Goal: Task Accomplishment & Management: Manage account settings

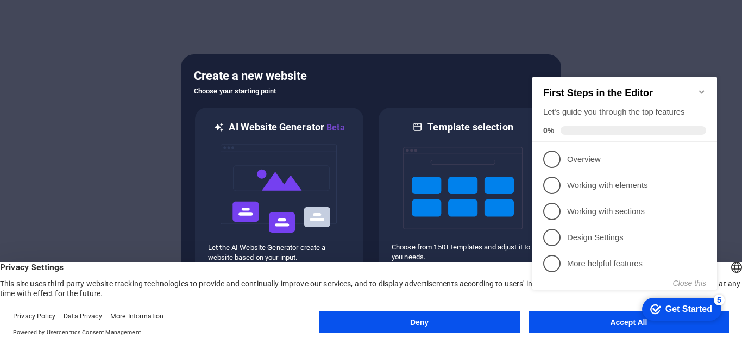
click at [582, 329] on button "Accept All" at bounding box center [628, 322] width 200 height 22
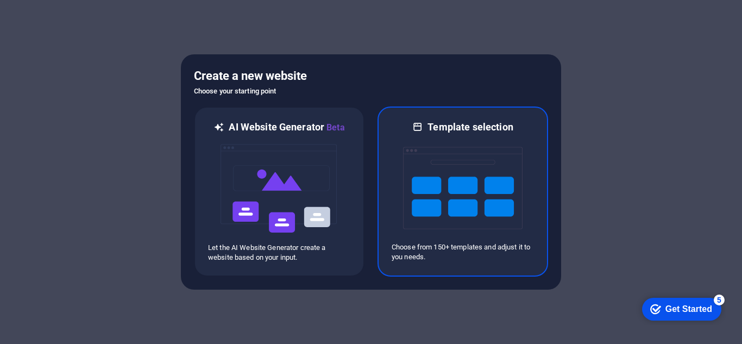
click at [471, 251] on p "Choose from 150+ templates and adjust it to you needs." at bounding box center [463, 252] width 142 height 20
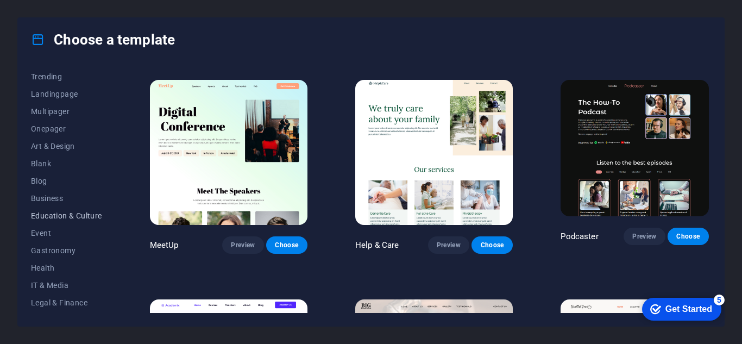
scroll to position [109, 0]
click at [65, 297] on span "Portfolio" at bounding box center [66, 300] width 71 height 9
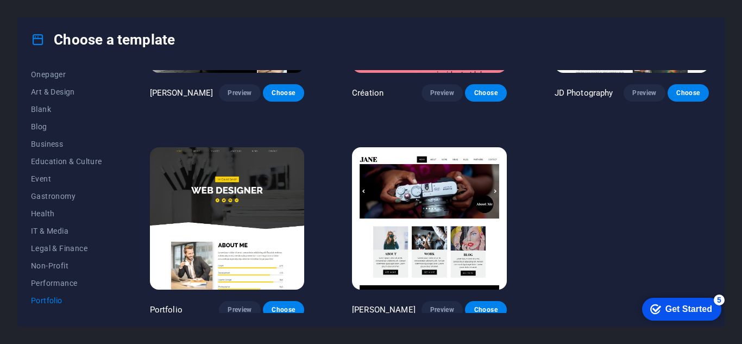
scroll to position [364, 0]
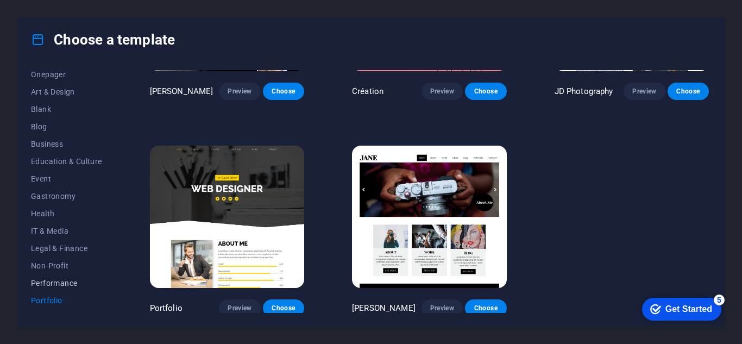
click at [80, 284] on span "Performance" at bounding box center [66, 283] width 71 height 9
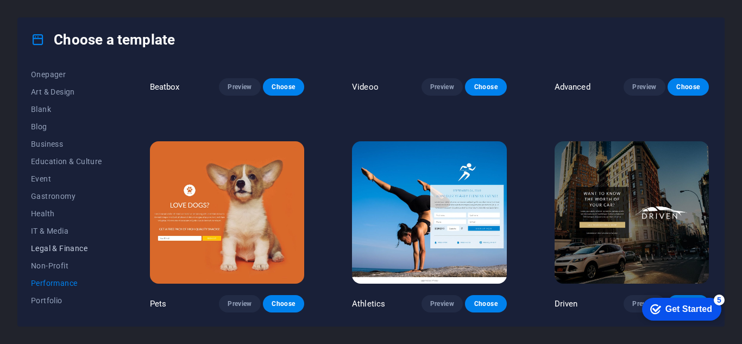
click at [74, 251] on span "Legal & Finance" at bounding box center [66, 248] width 71 height 9
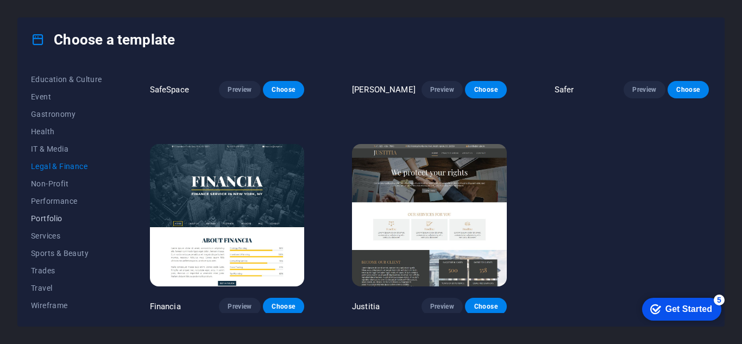
scroll to position [192, 0]
click at [52, 268] on span "Trades" at bounding box center [66, 269] width 71 height 9
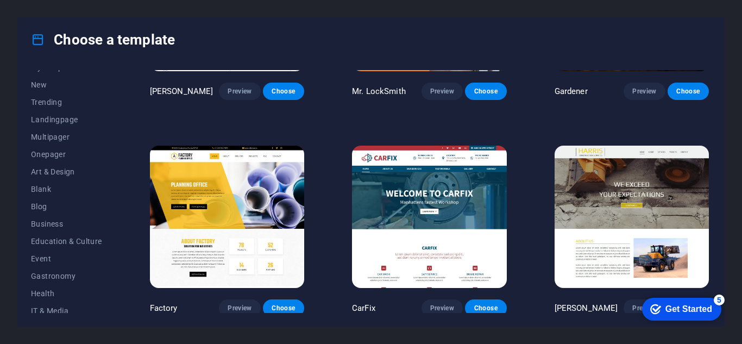
scroll to position [0, 0]
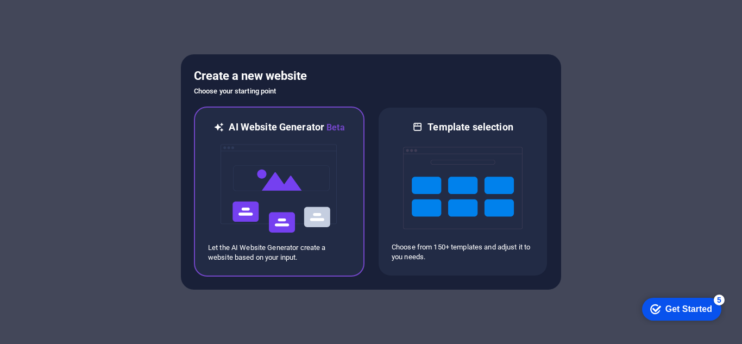
click at [343, 179] on div at bounding box center [279, 188] width 142 height 109
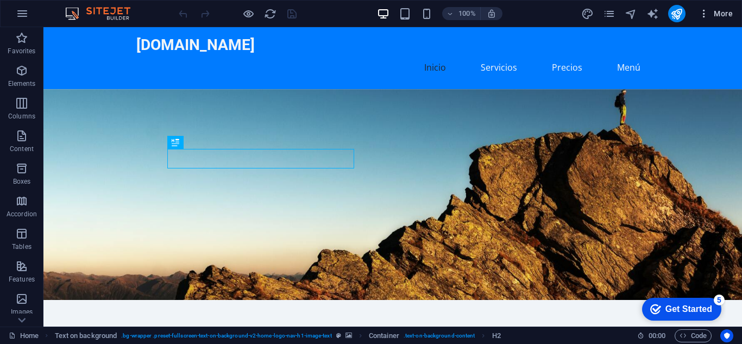
click at [710, 16] on span "More" at bounding box center [715, 13] width 34 height 11
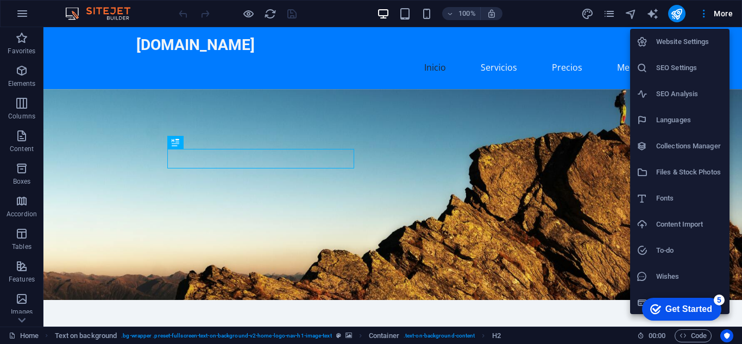
click at [679, 116] on h6 "Languages" at bounding box center [689, 120] width 67 height 13
select select "41"
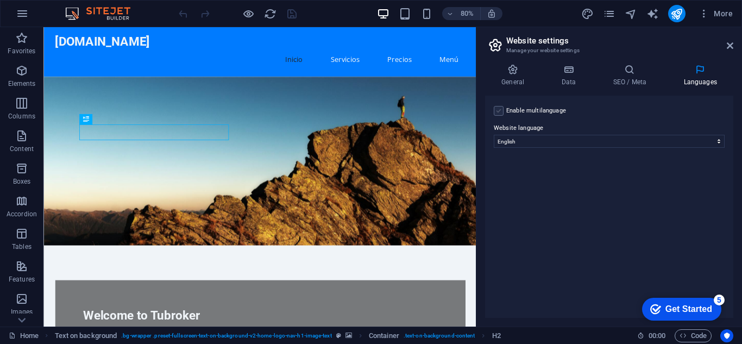
click at [500, 114] on label at bounding box center [499, 111] width 10 height 10
click at [0, 0] on input "Enable multilanguage To disable multilanguage delete all languages until only o…" at bounding box center [0, 0] width 0 height 0
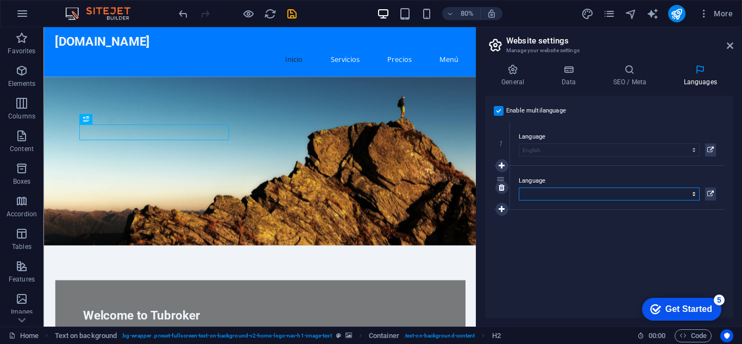
click at [631, 190] on select "Abkhazian Afar Afrikaans Akan Albanian Amharic Arabic Aragonese Armenian Assame…" at bounding box center [609, 193] width 181 height 13
click at [607, 225] on div "Enable multilanguage To disable multilanguage delete all languages until only o…" at bounding box center [609, 207] width 248 height 222
click at [584, 190] on select "Abkhazian Afar Afrikaans Akan Albanian Amharic Arabic Aragonese Armenian Assame…" at bounding box center [609, 193] width 181 height 13
click at [584, 194] on select "Abkhazian Afar Afrikaans Akan Albanian Amharic Arabic Aragonese Armenian Assame…" at bounding box center [609, 193] width 181 height 13
select select "148"
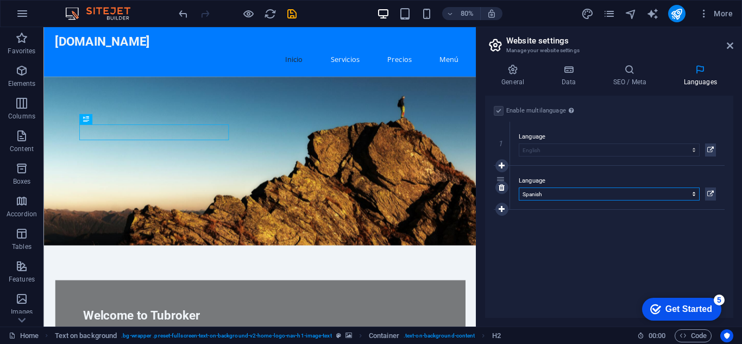
click at [519, 187] on select "Abkhazian Afar Afrikaans Akan Albanian Amharic Arabic Aragonese Armenian Assame…" at bounding box center [609, 193] width 181 height 13
drag, startPoint x: 695, startPoint y: 194, endPoint x: 695, endPoint y: 187, distance: 7.6
click at [695, 187] on select "Abkhazian Afar Afrikaans Akan Albanian Amharic Arabic Aragonese Armenian Assame…" at bounding box center [609, 193] width 181 height 13
click at [650, 209] on div "1 Language Abkhazian Afar Afrikaans Akan Albanian Amharic Arabic Aragonese Arme…" at bounding box center [609, 166] width 231 height 88
drag, startPoint x: 558, startPoint y: 176, endPoint x: 559, endPoint y: 165, distance: 11.5
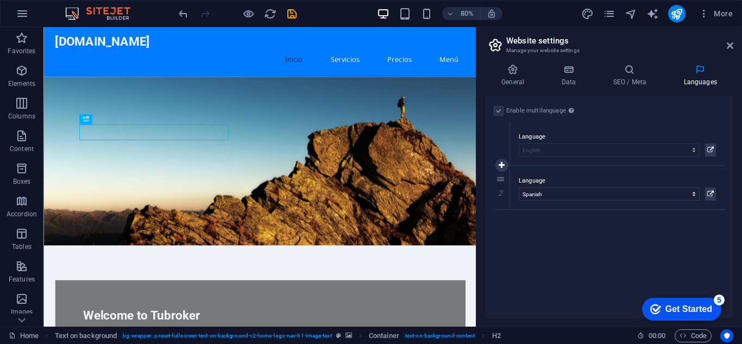
click at [559, 165] on div "1 Language Abkhazian Afar Afrikaans Akan Albanian Amharic Arabic Aragonese Arme…" at bounding box center [609, 166] width 231 height 88
click at [503, 168] on icon at bounding box center [502, 166] width 6 height 8
select select
select select "148"
click at [505, 188] on icon at bounding box center [502, 188] width 6 height 8
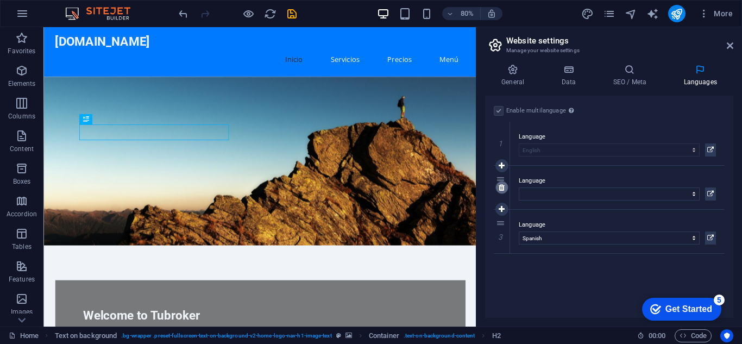
select select "148"
click at [576, 233] on div "Enable multilanguage To disable multilanguage delete all languages until only o…" at bounding box center [609, 207] width 248 height 222
click at [496, 112] on label at bounding box center [499, 111] width 10 height 10
click at [578, 257] on div "Enable multilanguage To disable multilanguage delete all languages until only o…" at bounding box center [609, 207] width 248 height 222
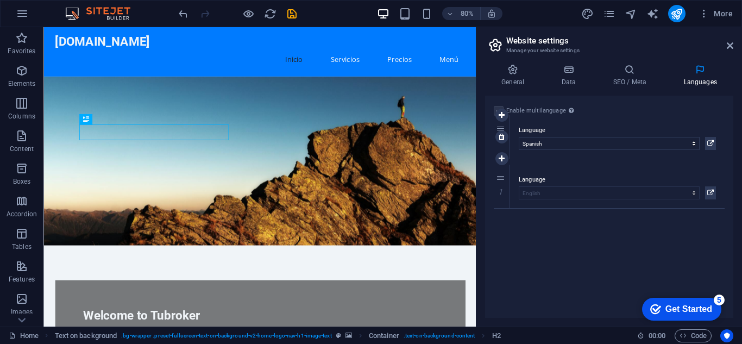
drag, startPoint x: 496, startPoint y: 178, endPoint x: 499, endPoint y: 128, distance: 50.6
select select "148"
click at [630, 83] on h4 "SEO / Meta" at bounding box center [631, 75] width 71 height 23
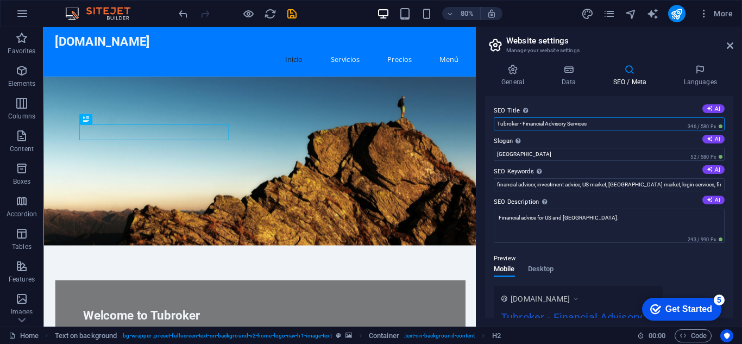
drag, startPoint x: 523, startPoint y: 124, endPoint x: 595, endPoint y: 127, distance: 72.3
click at [595, 127] on input "Tubroker - Financial Advisory Services" at bounding box center [609, 123] width 231 height 13
click at [572, 77] on h4 "Data" at bounding box center [571, 75] width 52 height 23
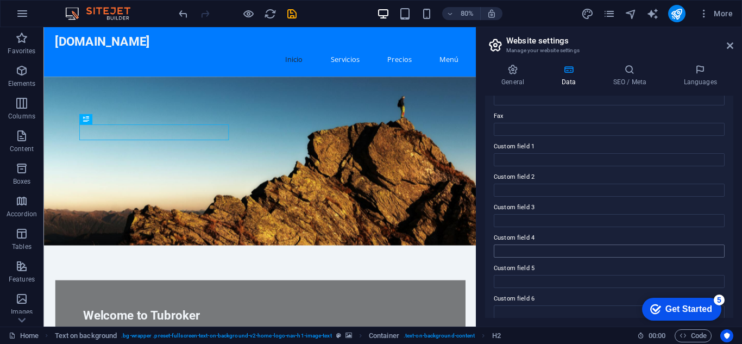
scroll to position [300, 0]
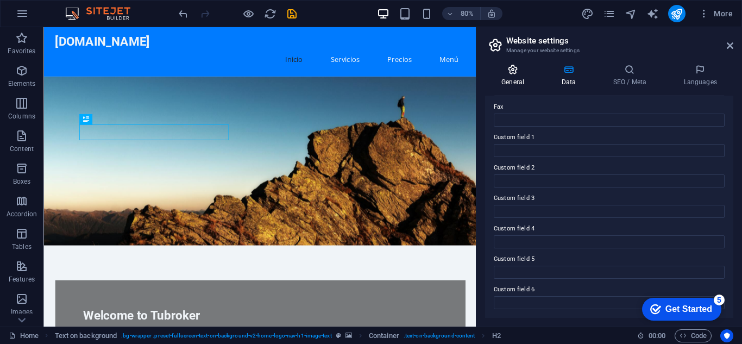
click at [518, 74] on icon at bounding box center [512, 69] width 55 height 11
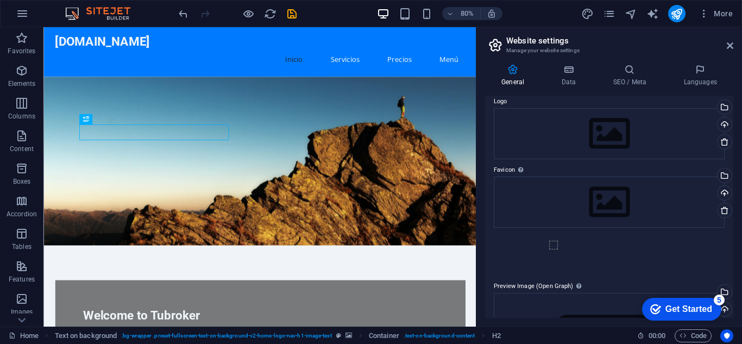
scroll to position [0, 0]
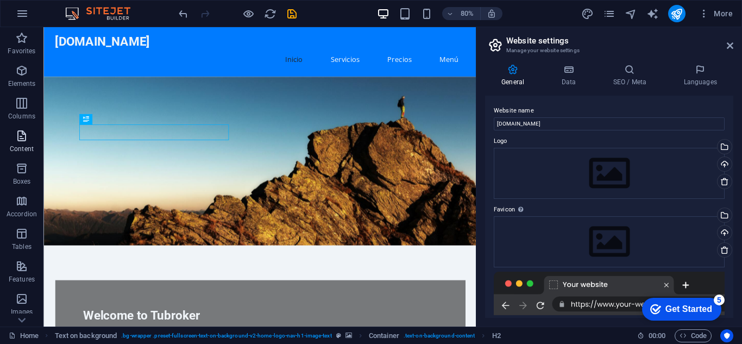
click at [24, 145] on p "Content" at bounding box center [22, 148] width 24 height 9
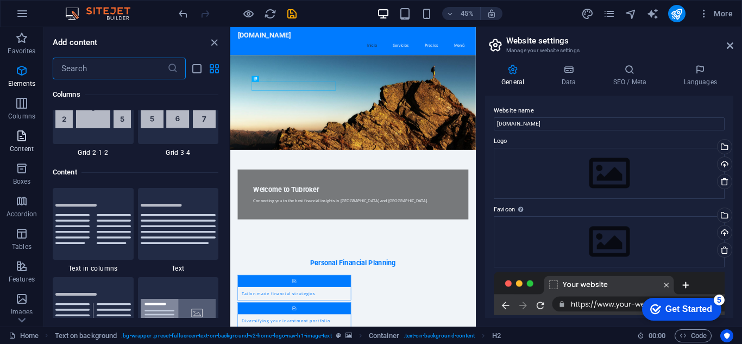
scroll to position [1900, 0]
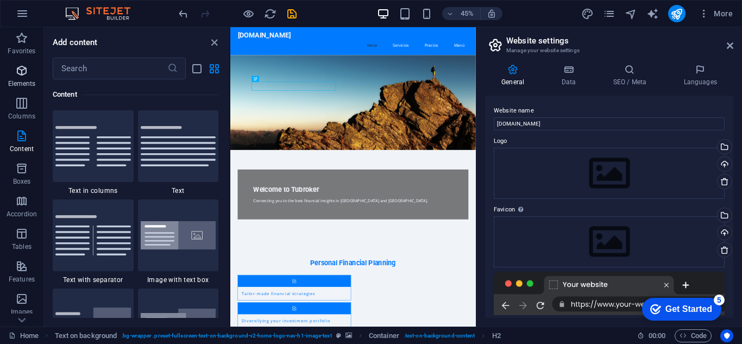
click at [26, 90] on button "Elements" at bounding box center [21, 76] width 43 height 33
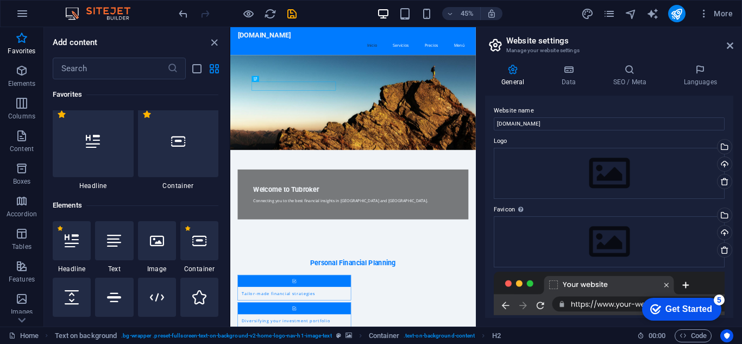
scroll to position [0, 0]
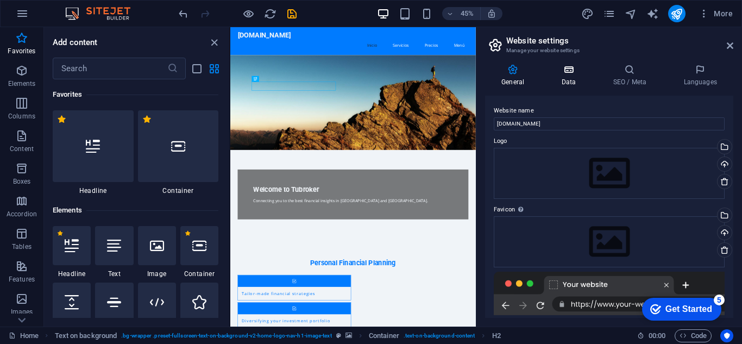
click at [577, 79] on h4 "Data" at bounding box center [571, 75] width 52 height 23
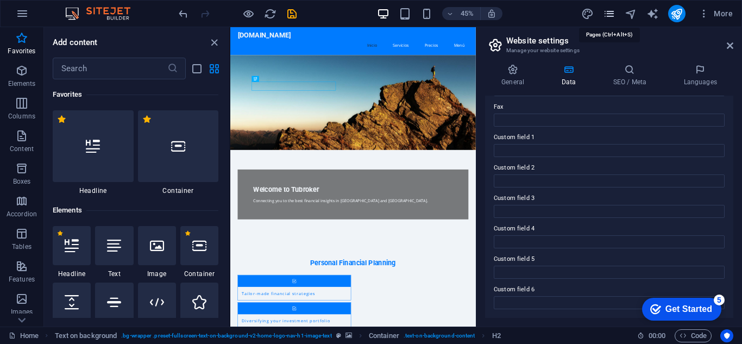
click at [615, 16] on icon "pages" at bounding box center [609, 14] width 12 height 12
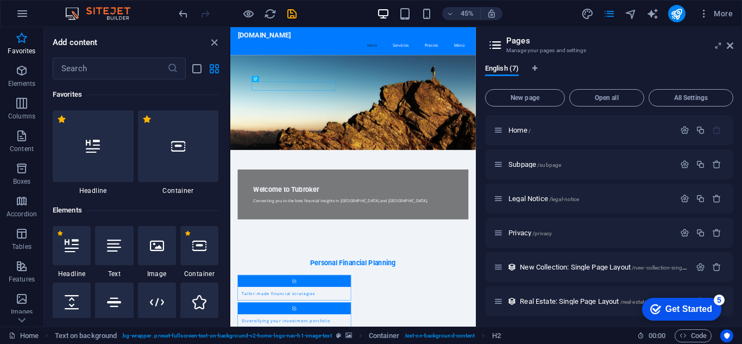
drag, startPoint x: 734, startPoint y: 164, endPoint x: 741, endPoint y: 190, distance: 26.9
click at [741, 190] on div "English (7) New page Open all All Settings Home / Subpage /subpage Legal Notice…" at bounding box center [609, 190] width 266 height 271
click at [651, 15] on icon "text_generator" at bounding box center [652, 14] width 12 height 12
select select "English"
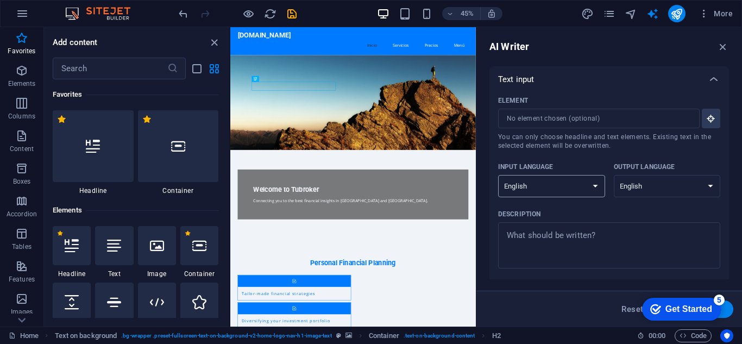
click at [597, 185] on select "Albanian Arabic Armenian Awadhi Azerbaijani Bashkir Basque Belarusian Bengali B…" at bounding box center [551, 186] width 107 height 22
select select "Spanish"
click at [498, 175] on select "Albanian Arabic Armenian Awadhi Azerbaijani Bashkir Basque Belarusian Bengali B…" at bounding box center [551, 186] width 107 height 22
click at [646, 117] on input "Element ​ You can only choose headline and text elements. Existing text in the …" at bounding box center [595, 119] width 194 height 20
click at [678, 120] on input "Element ​ You can only choose headline and text elements. Existing text in the …" at bounding box center [595, 119] width 194 height 20
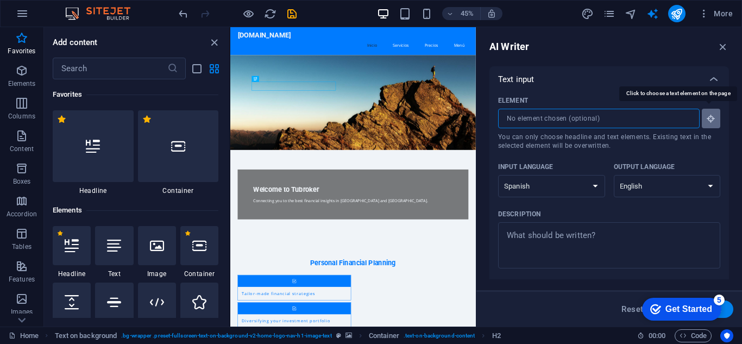
click at [707, 120] on icon "button" at bounding box center [711, 119] width 10 height 10
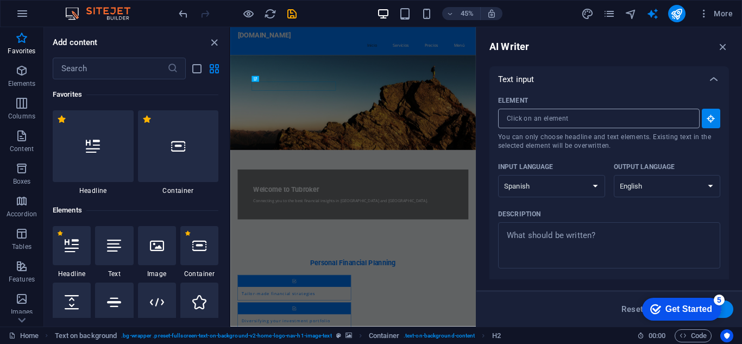
click at [672, 121] on input "Element ​ You can only choose headline and text elements. Existing text in the …" at bounding box center [595, 119] width 194 height 20
click at [717, 123] on button "Element ​ You can only choose headline and text elements. Existing text in the …" at bounding box center [711, 119] width 18 height 20
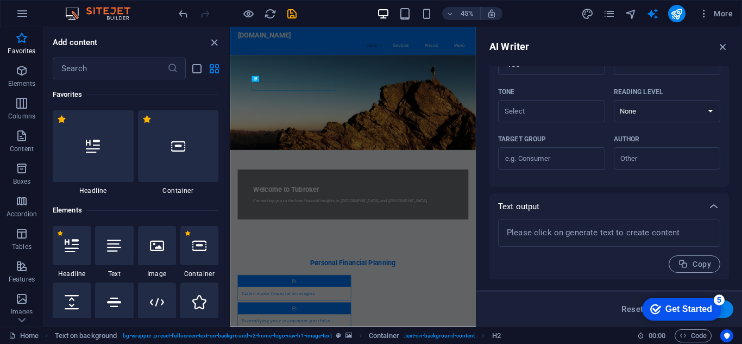
scroll to position [284, 0]
type textarea "x"
click at [647, 233] on textarea at bounding box center [608, 231] width 211 height 16
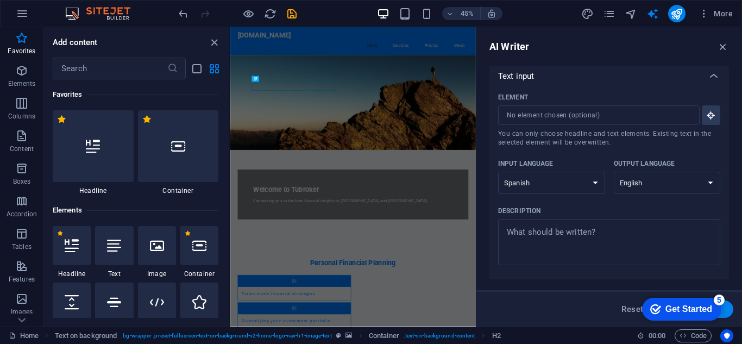
scroll to position [0, 0]
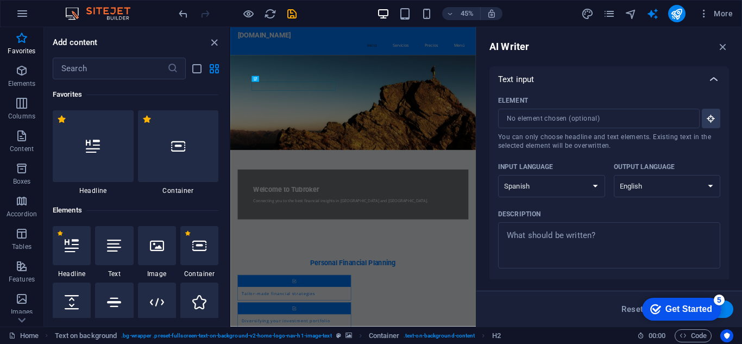
click at [709, 77] on icon at bounding box center [713, 79] width 13 height 13
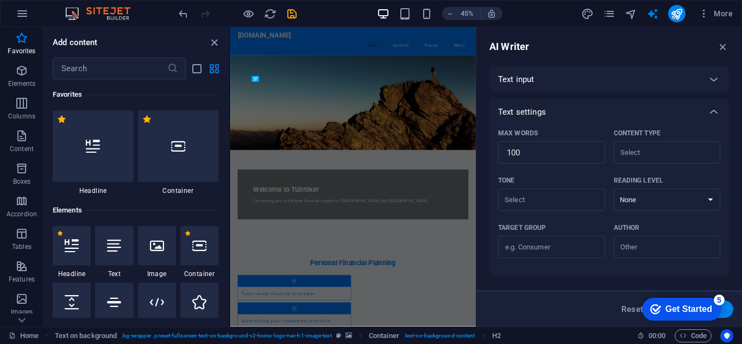
drag, startPoint x: 729, startPoint y: 210, endPoint x: 729, endPoint y: 226, distance: 16.3
click at [729, 226] on div "AI Writer Text input Element ​ You can only choose headline and text elements. …" at bounding box center [609, 176] width 266 height 299
click at [716, 114] on icon at bounding box center [713, 111] width 13 height 13
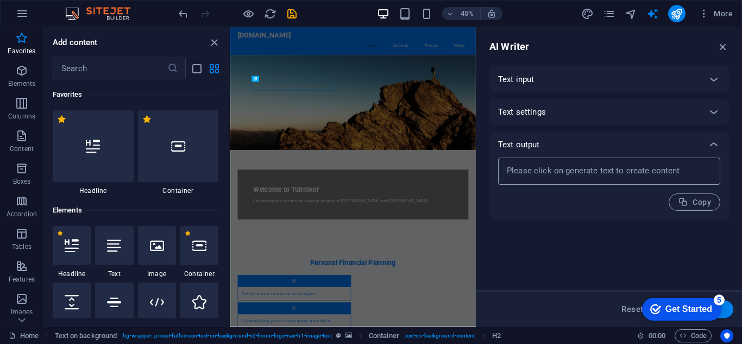
type textarea "x"
click at [612, 175] on textarea at bounding box center [608, 171] width 211 height 16
type textarea "x"
click at [713, 17] on span "More" at bounding box center [715, 13] width 34 height 11
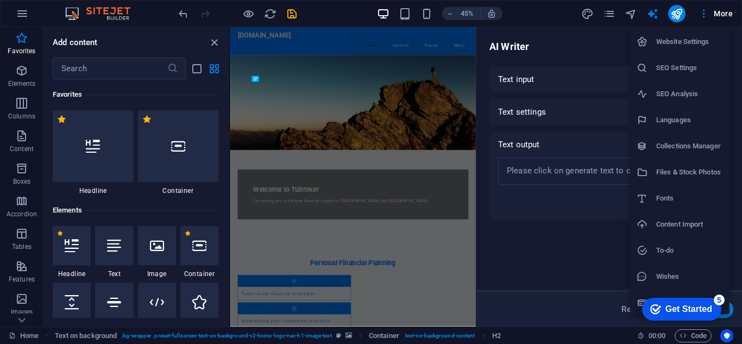
scroll to position [2, 0]
drag, startPoint x: 734, startPoint y: 281, endPoint x: 736, endPoint y: 265, distance: 16.4
click at [736, 265] on div at bounding box center [371, 172] width 742 height 344
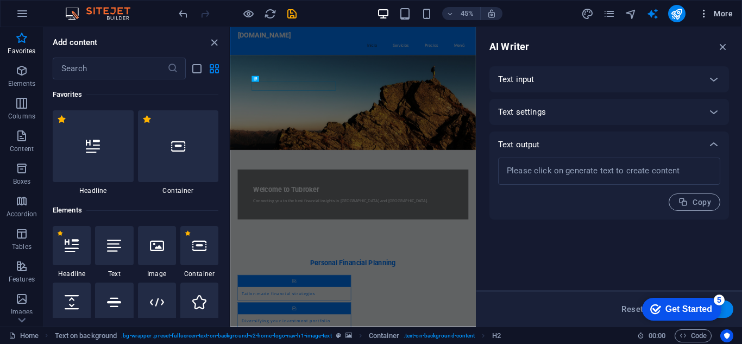
click at [727, 12] on span "More" at bounding box center [715, 13] width 34 height 11
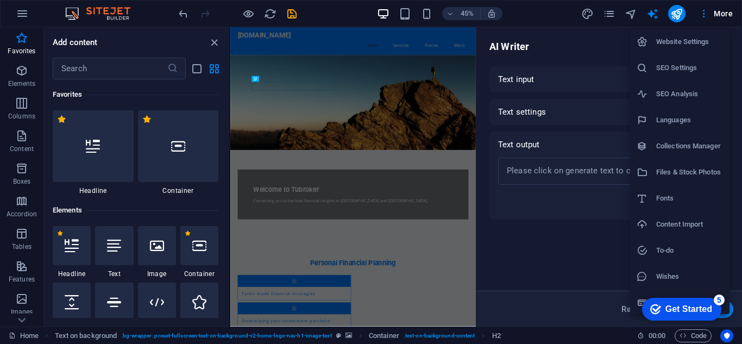
click at [683, 308] on div "Get Started" at bounding box center [688, 309] width 47 height 10
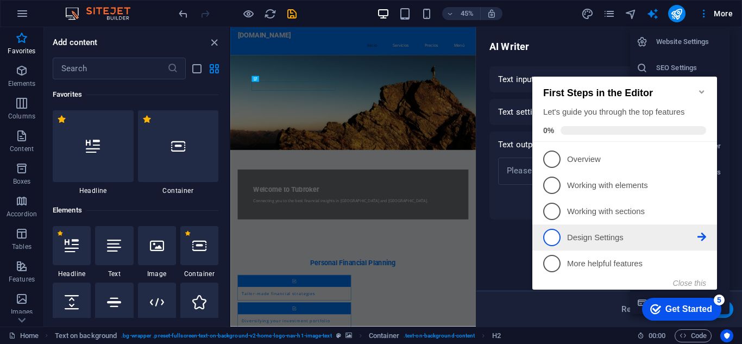
click at [604, 240] on p "Design Settings - incomplete" at bounding box center [632, 237] width 130 height 11
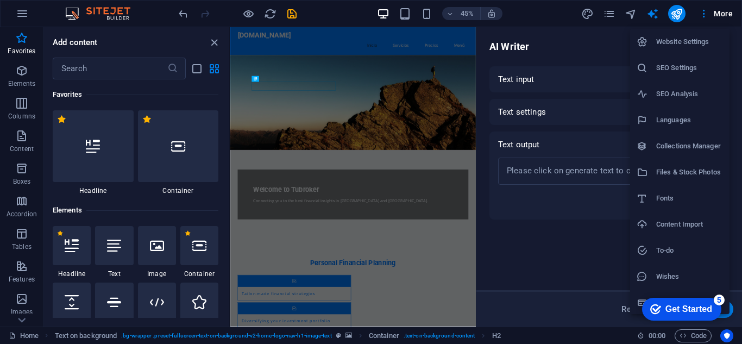
scroll to position [0, 0]
click at [493, 14] on div at bounding box center [371, 172] width 742 height 344
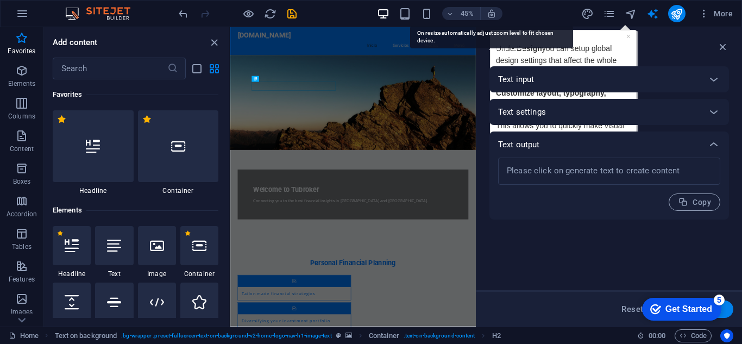
click at [493, 14] on icon "button" at bounding box center [492, 14] width 10 height 10
click at [493, 16] on icon "button" at bounding box center [492, 14] width 10 height 10
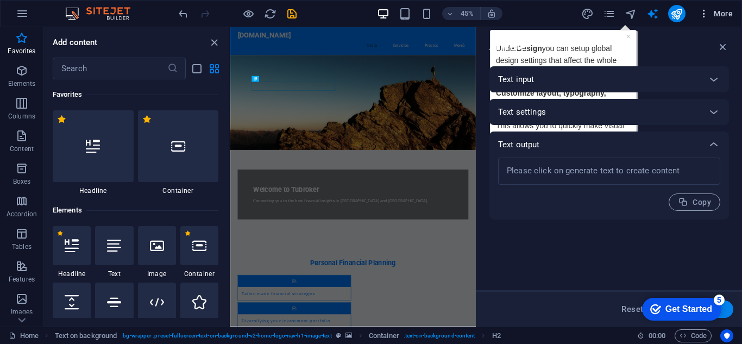
click at [722, 16] on span "More" at bounding box center [715, 13] width 34 height 11
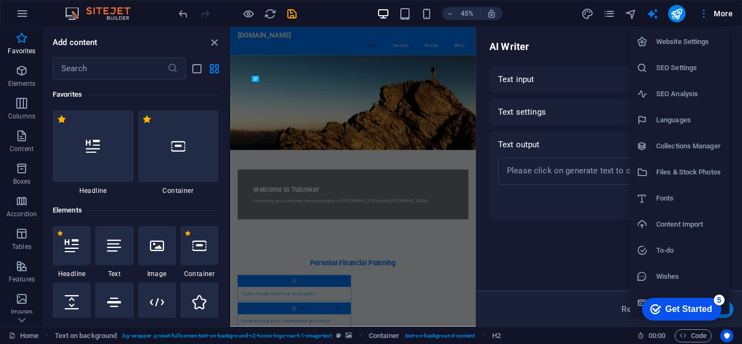
click at [683, 46] on h6 "Website Settings" at bounding box center [689, 41] width 67 height 13
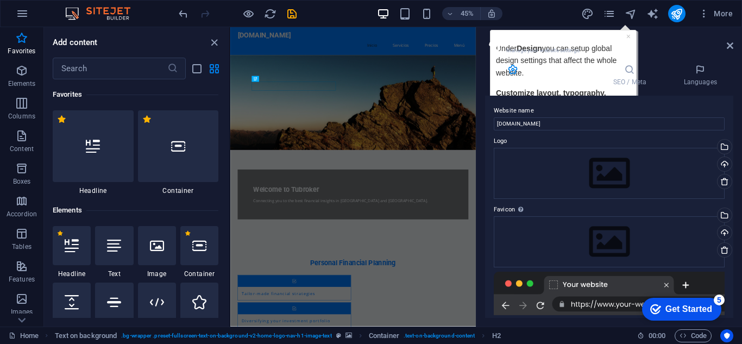
click at [565, 82] on h4 "Data" at bounding box center [571, 75] width 52 height 23
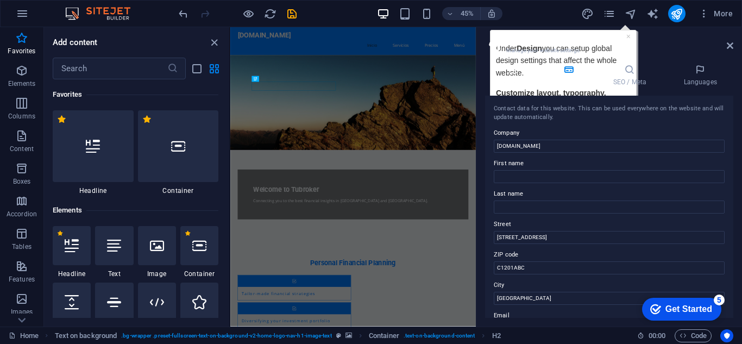
click at [526, 77] on h4 "General" at bounding box center [515, 75] width 60 height 23
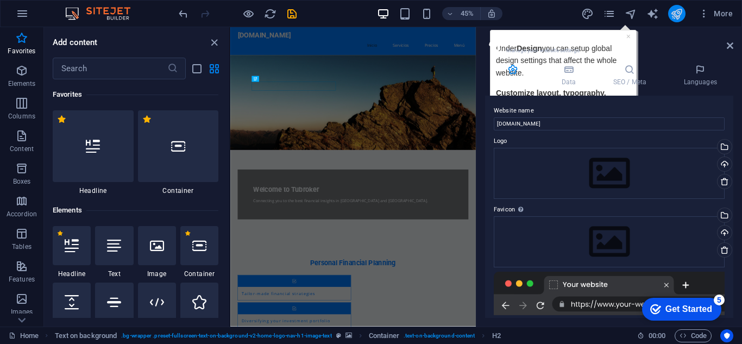
click at [684, 15] on button "publish" at bounding box center [676, 13] width 17 height 17
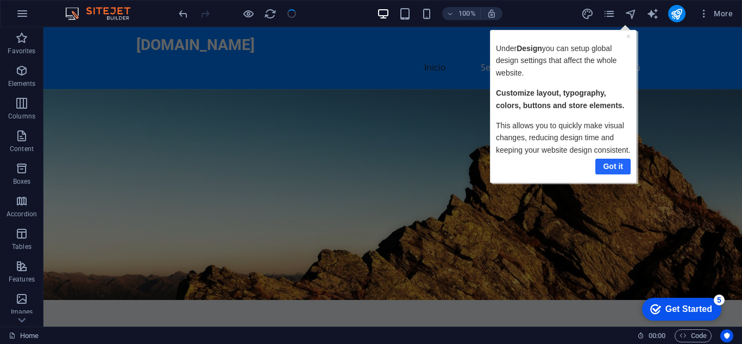
click at [614, 173] on link "Got it" at bounding box center [612, 166] width 35 height 16
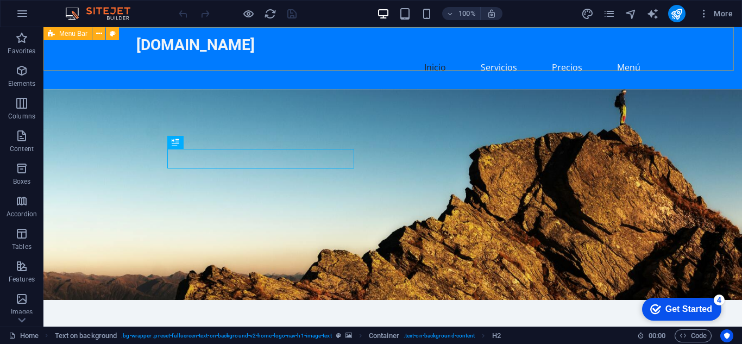
click at [70, 34] on span "Menu Bar" at bounding box center [73, 33] width 28 height 7
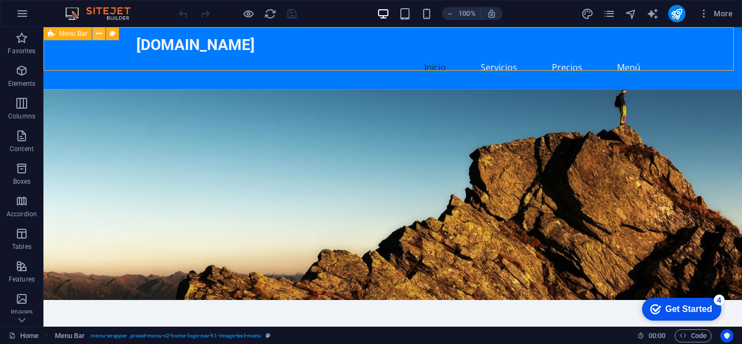
click at [97, 35] on icon at bounding box center [99, 33] width 6 height 11
click at [102, 33] on button at bounding box center [98, 33] width 13 height 13
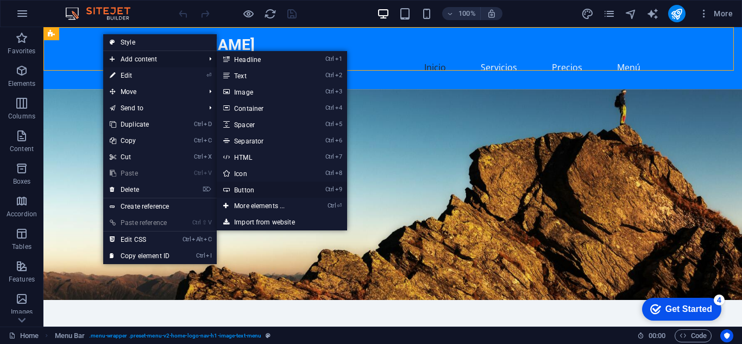
click at [246, 188] on link "Ctrl 9 Button" at bounding box center [262, 189] width 90 height 16
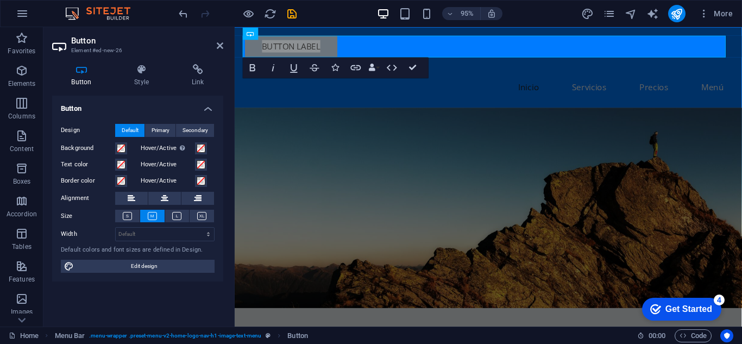
click at [129, 109] on h4 "Button" at bounding box center [137, 106] width 171 height 20
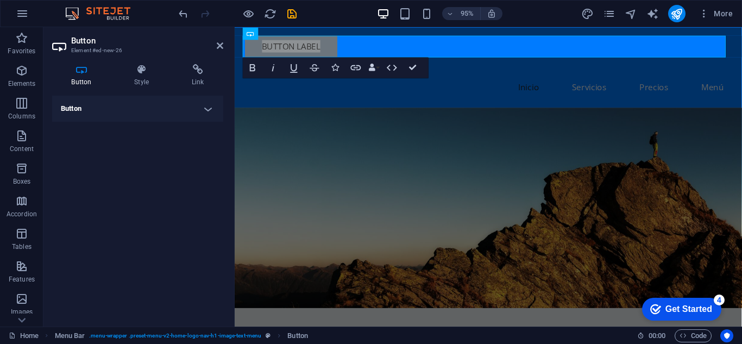
click at [129, 109] on h4 "Button" at bounding box center [137, 109] width 171 height 26
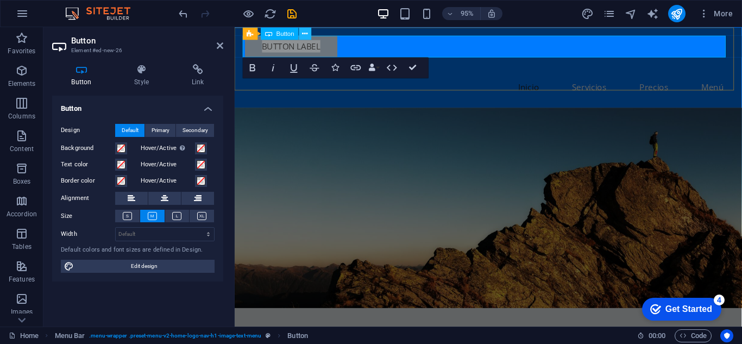
click at [309, 35] on button at bounding box center [305, 33] width 12 height 12
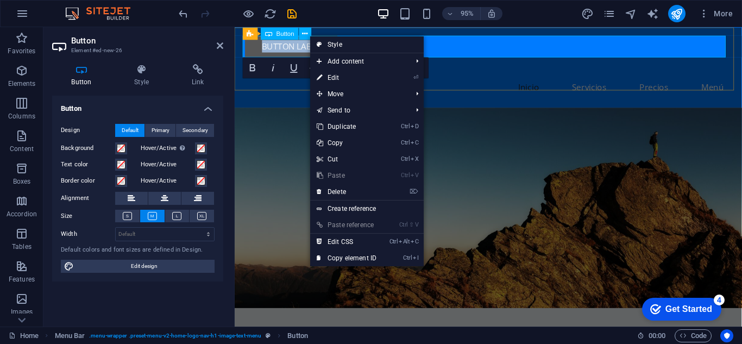
click at [297, 51] on link "Button label" at bounding box center [293, 47] width 97 height 23
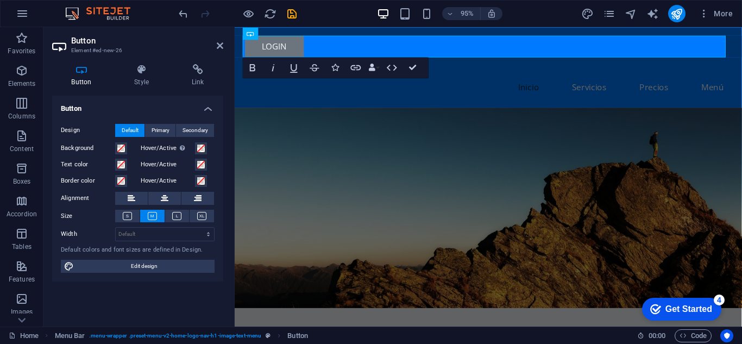
click at [147, 294] on div "Button Design Default Primary Secondary Background Hover/Active Switch to previ…" at bounding box center [137, 207] width 171 height 222
click at [144, 83] on h4 "Style" at bounding box center [144, 75] width 58 height 23
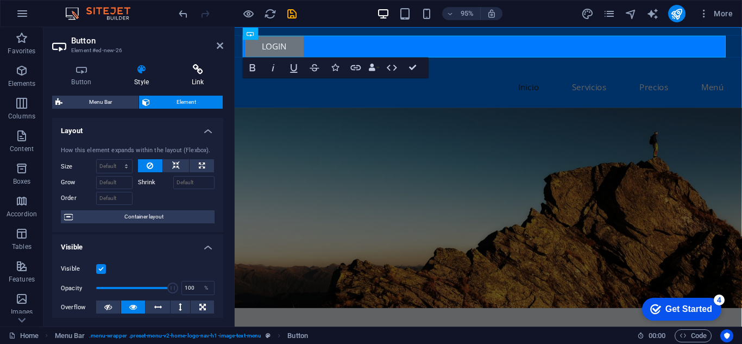
click at [194, 83] on h4 "Link" at bounding box center [197, 75] width 51 height 23
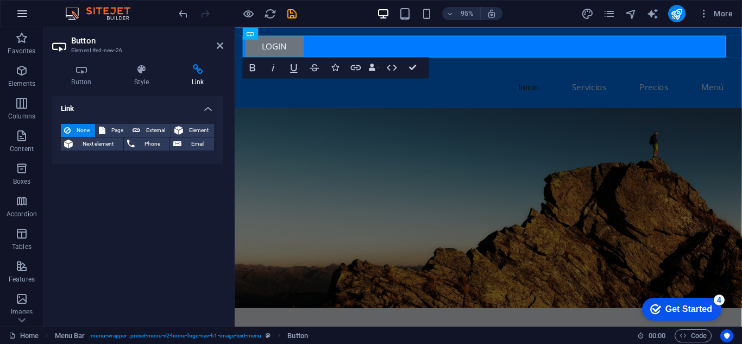
click at [22, 14] on icon "button" at bounding box center [22, 13] width 13 height 13
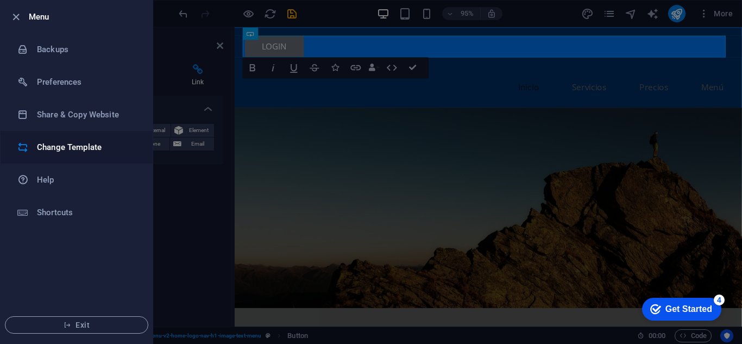
click at [73, 146] on h6 "Change Template" at bounding box center [87, 147] width 100 height 13
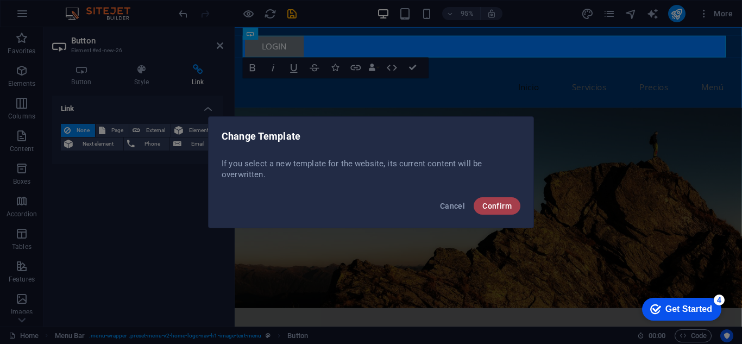
click at [483, 206] on span "Confirm" at bounding box center [496, 206] width 29 height 9
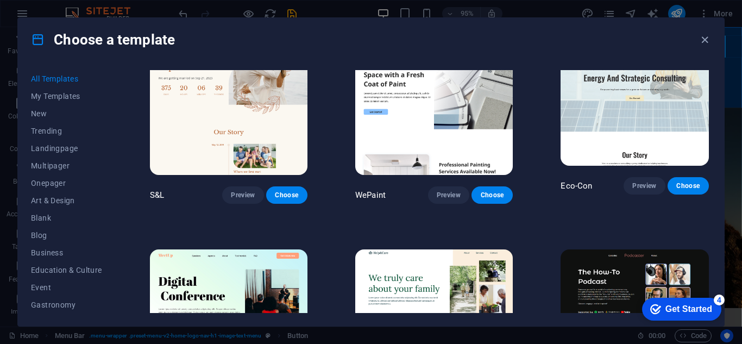
scroll to position [489, 0]
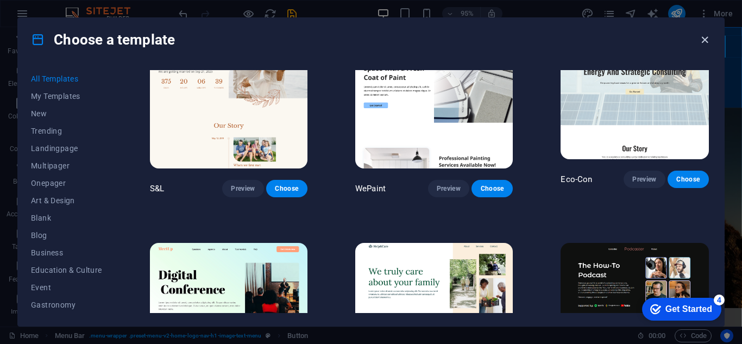
click at [708, 36] on icon "button" at bounding box center [704, 40] width 12 height 12
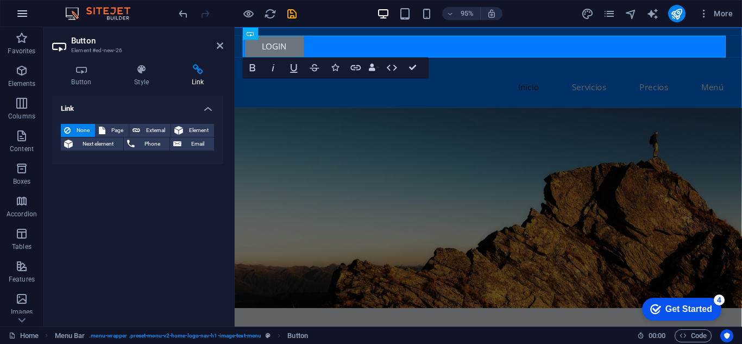
click at [16, 17] on icon "button" at bounding box center [22, 13] width 13 height 13
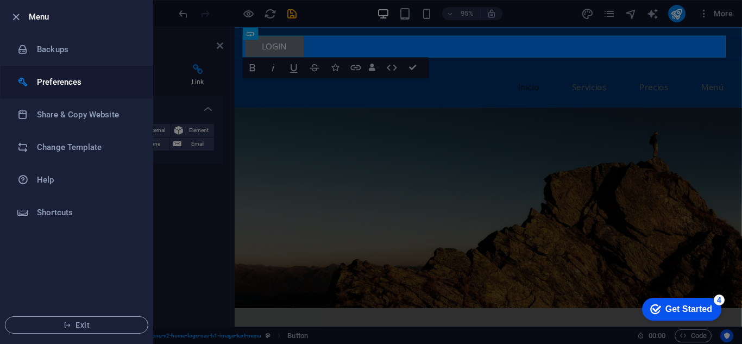
click at [49, 80] on h6 "Preferences" at bounding box center [87, 81] width 100 height 13
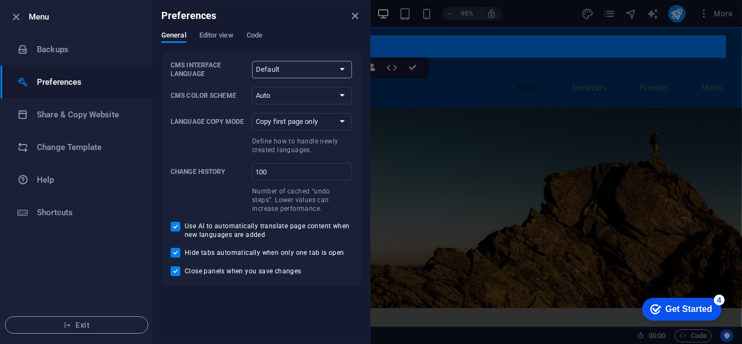
click at [297, 72] on select "Default Deutsch English Español Français Magyar Italiano Nederlands Polski Port…" at bounding box center [302, 69] width 100 height 17
select select "es"
click at [252, 61] on select "Default Deutsch English Español Français Magyar Italiano Nederlands Polski Port…" at bounding box center [302, 69] width 100 height 17
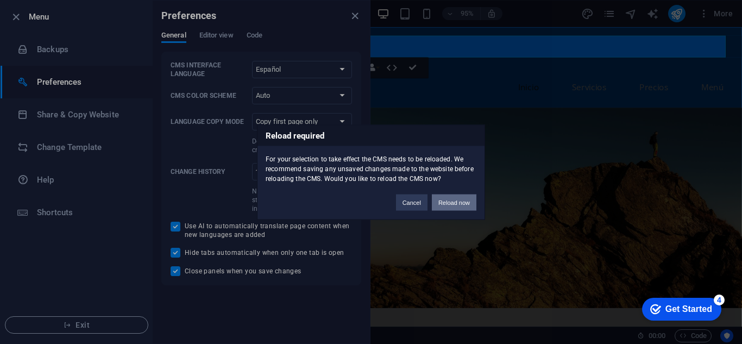
click at [446, 200] on button "Reload now" at bounding box center [454, 202] width 45 height 16
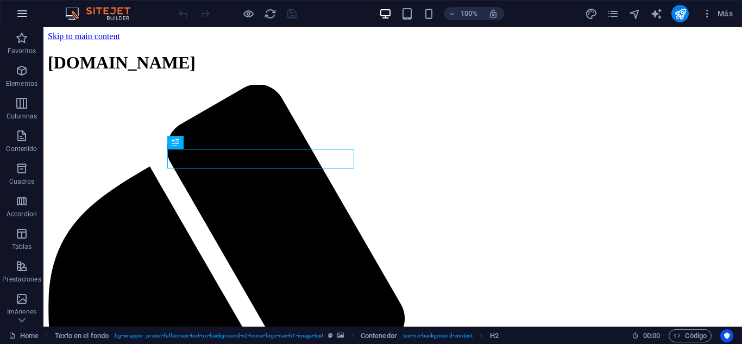
click at [29, 12] on button "button" at bounding box center [22, 14] width 26 height 26
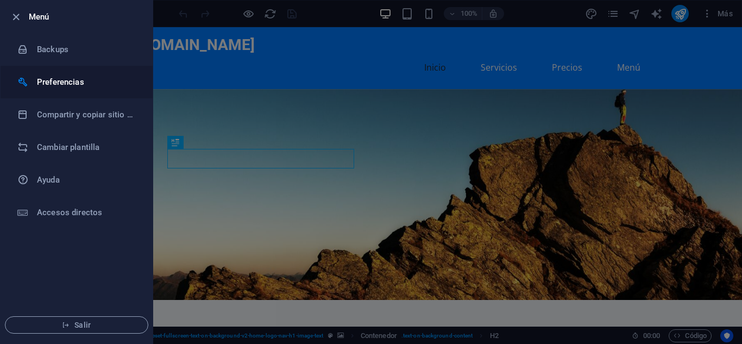
click at [74, 84] on h6 "Preferencias" at bounding box center [87, 81] width 100 height 13
select select "es"
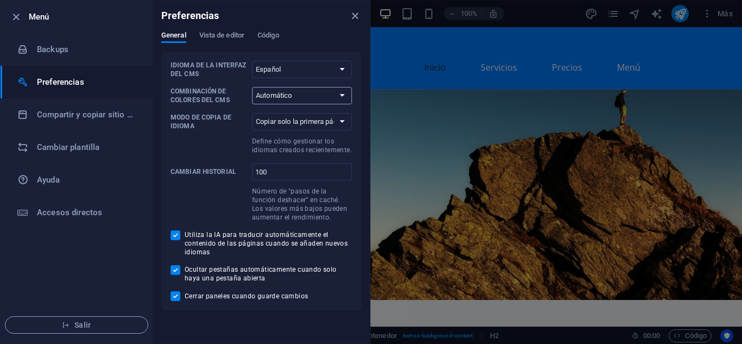
click at [350, 99] on select "Automático Oscuro Claro" at bounding box center [302, 95] width 100 height 17
click at [343, 122] on select "Copiar solo la primera página Copiar todas las páginas" at bounding box center [302, 121] width 100 height 17
select select "all"
click at [252, 113] on select "Copiar solo la primera página Copiar todas las páginas" at bounding box center [302, 121] width 100 height 17
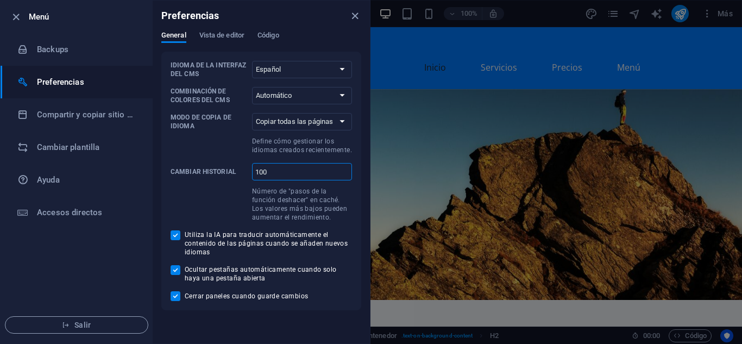
click at [307, 174] on input "100" at bounding box center [302, 171] width 100 height 17
click at [109, 120] on h6 "Compartir y copiar sitio web" at bounding box center [87, 114] width 100 height 13
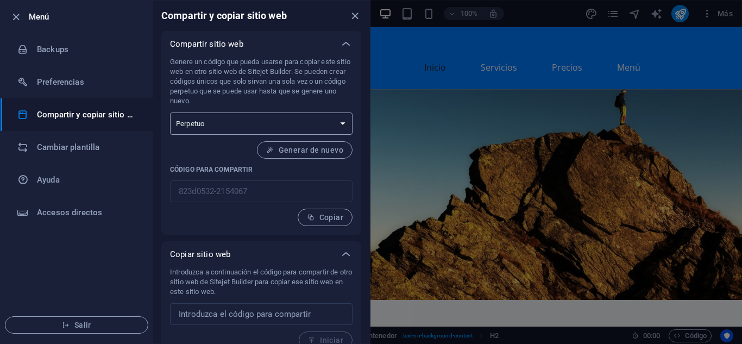
click at [250, 123] on select "Único Perpetuo" at bounding box center [261, 123] width 182 height 22
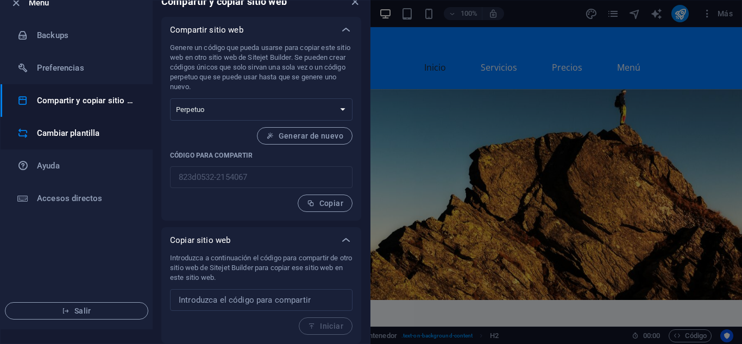
click at [110, 138] on h6 "Cambiar plantilla" at bounding box center [87, 133] width 100 height 13
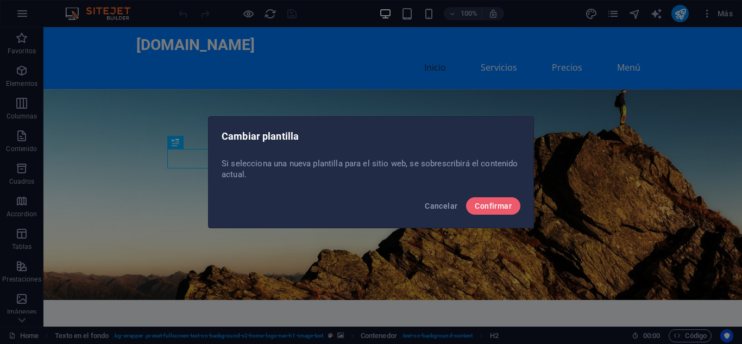
scroll to position [0, 0]
click at [484, 209] on span "Confirmar" at bounding box center [493, 206] width 37 height 9
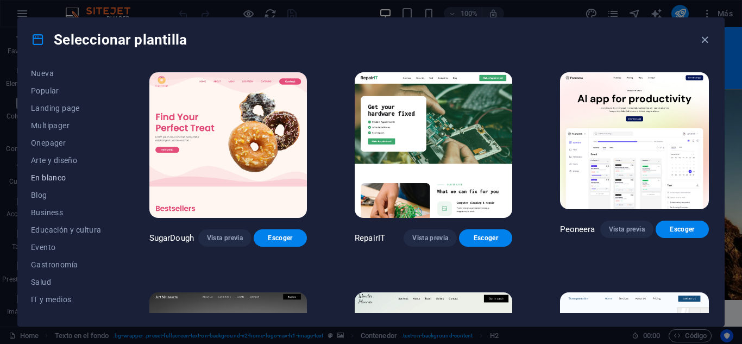
scroll to position [54, 0]
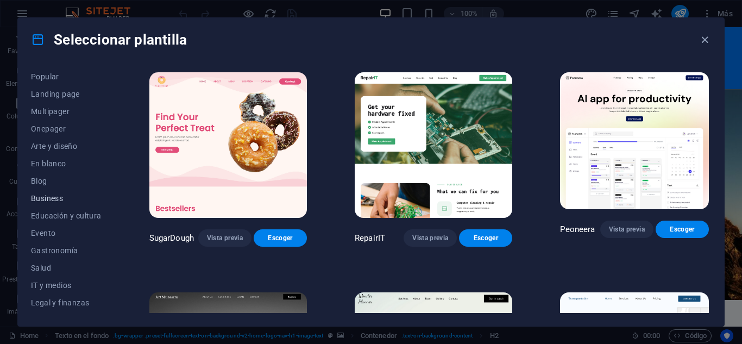
click at [76, 200] on span "Business" at bounding box center [66, 198] width 71 height 9
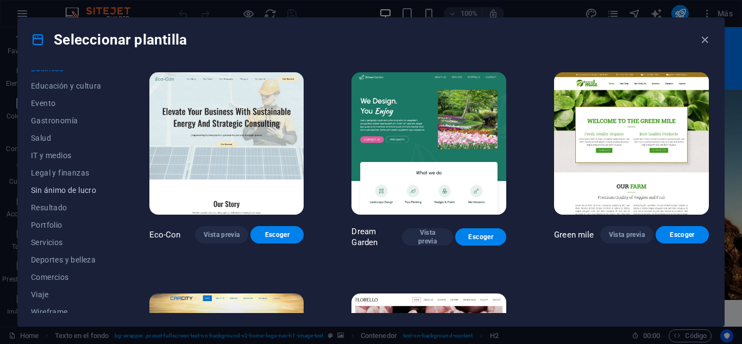
scroll to position [192, 0]
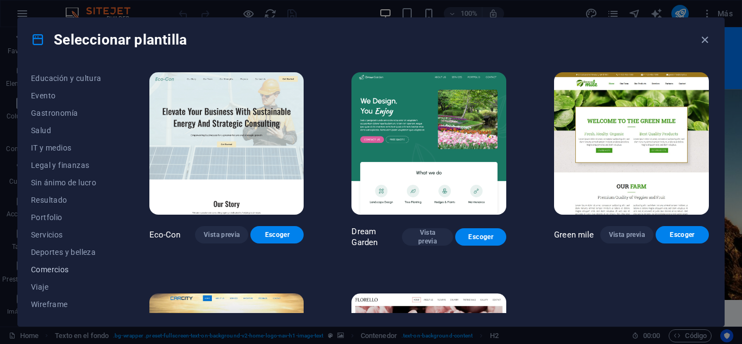
click at [59, 271] on span "Comercios" at bounding box center [66, 269] width 71 height 9
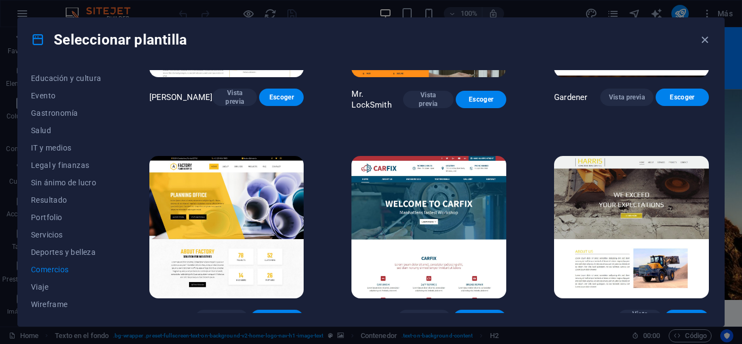
scroll to position [366, 0]
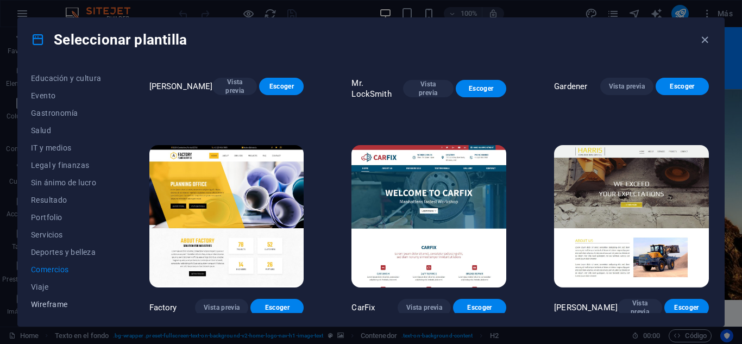
click at [83, 306] on span "Wireframe" at bounding box center [66, 304] width 71 height 9
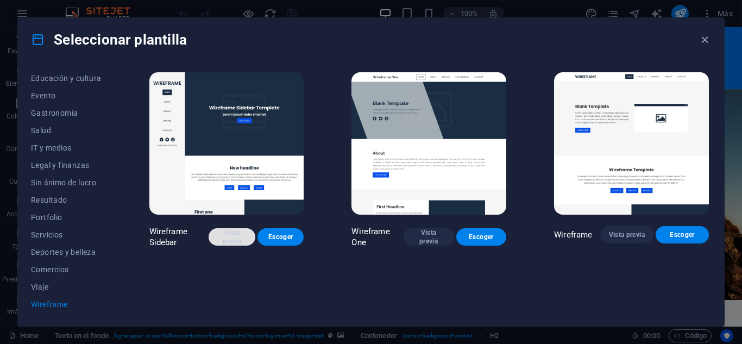
click at [234, 237] on span "Vista previa" at bounding box center [231, 236] width 29 height 17
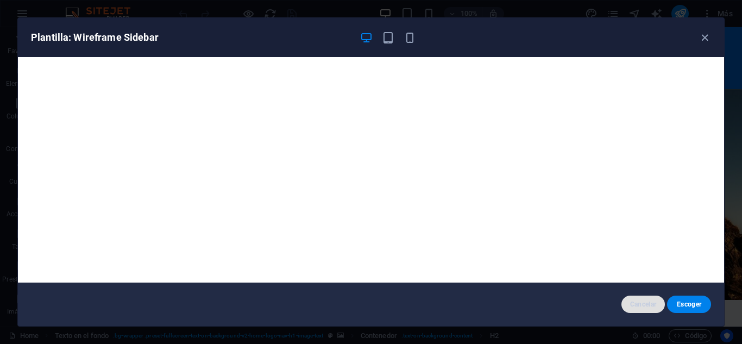
click at [630, 306] on span "Cancelar" at bounding box center [643, 304] width 27 height 9
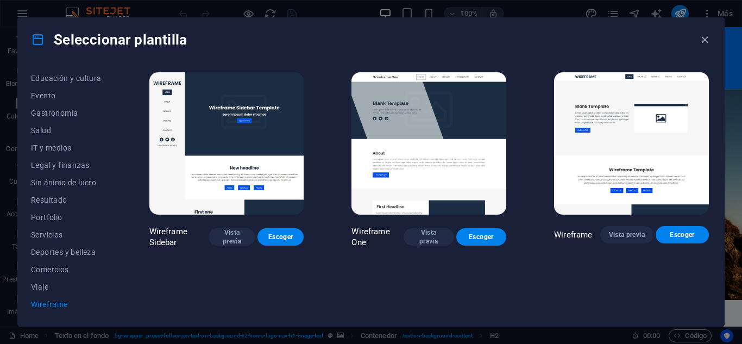
click at [450, 165] on img at bounding box center [428, 143] width 155 height 142
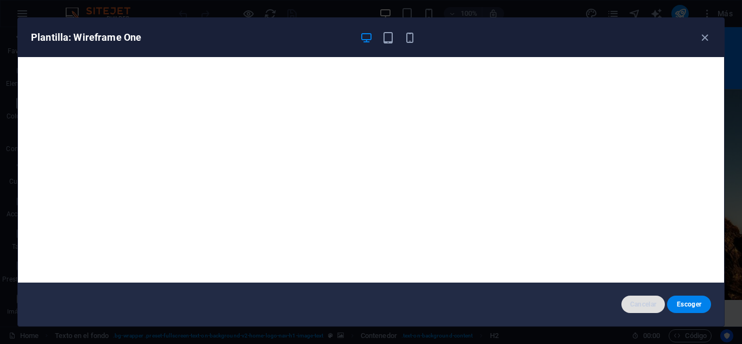
click at [638, 305] on span "Cancelar" at bounding box center [643, 304] width 27 height 9
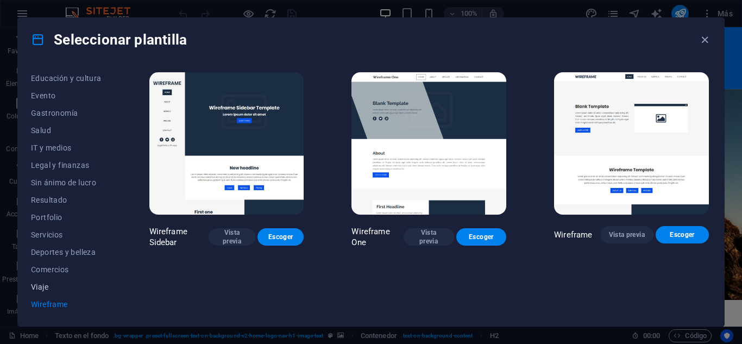
click at [45, 288] on span "Viaje" at bounding box center [66, 286] width 71 height 9
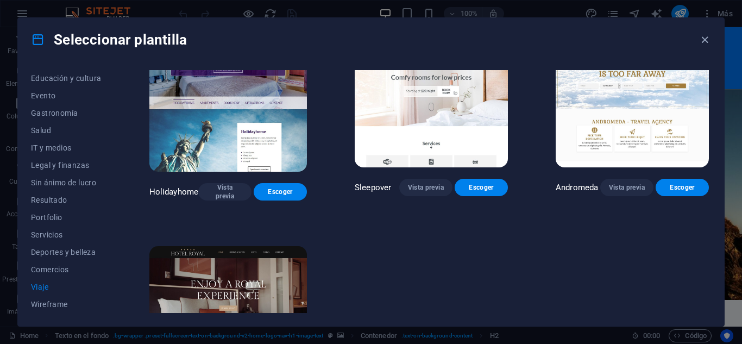
scroll to position [272, 0]
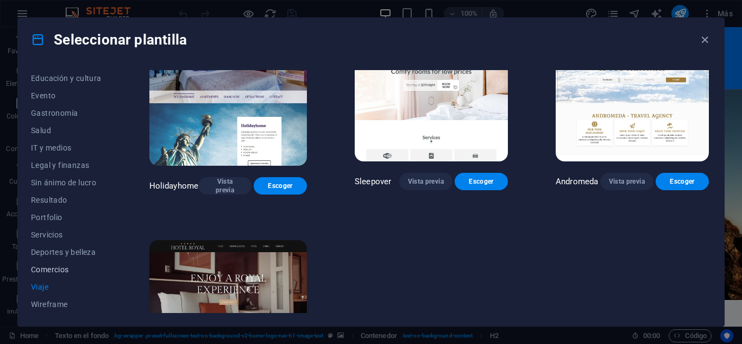
click at [62, 270] on span "Comercios" at bounding box center [66, 269] width 71 height 9
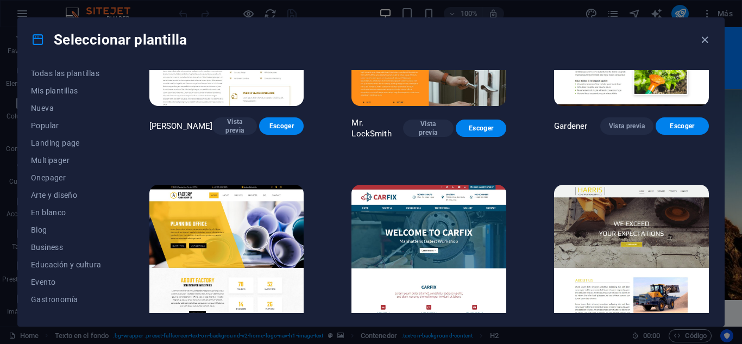
scroll to position [0, 0]
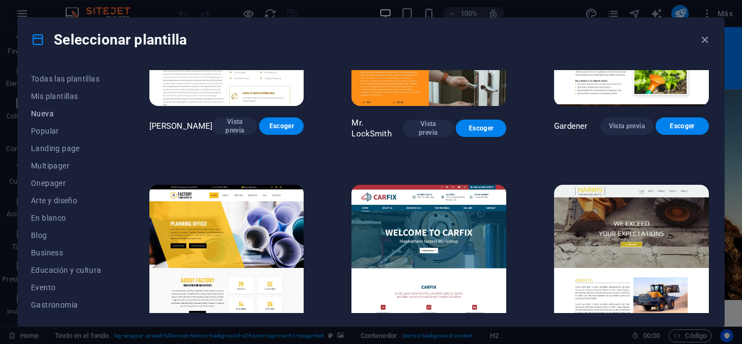
click at [46, 115] on span "Nueva" at bounding box center [66, 113] width 71 height 9
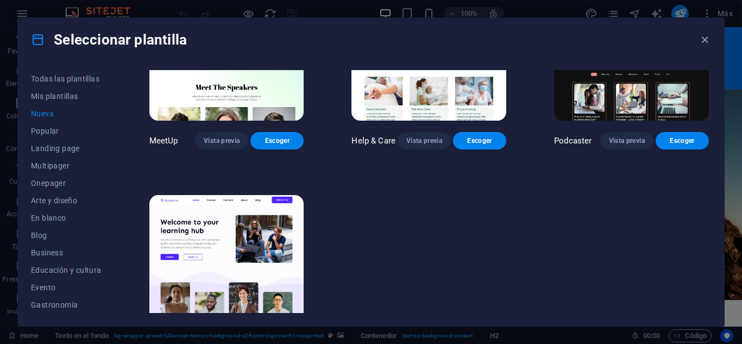
scroll to position [760, 0]
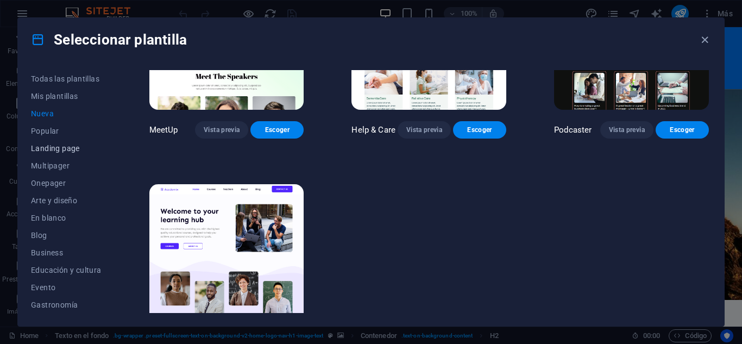
click at [73, 149] on span "Landing page" at bounding box center [66, 148] width 71 height 9
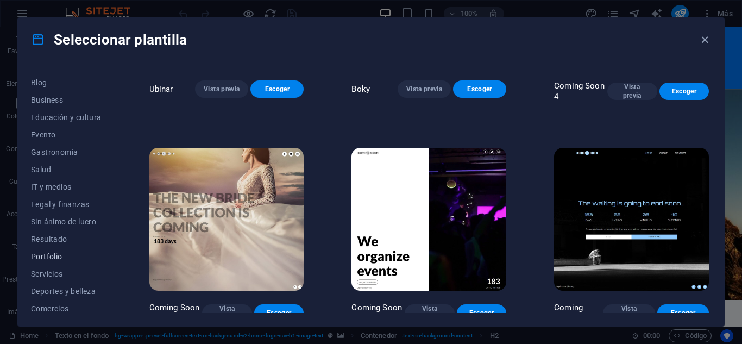
scroll to position [163, 0]
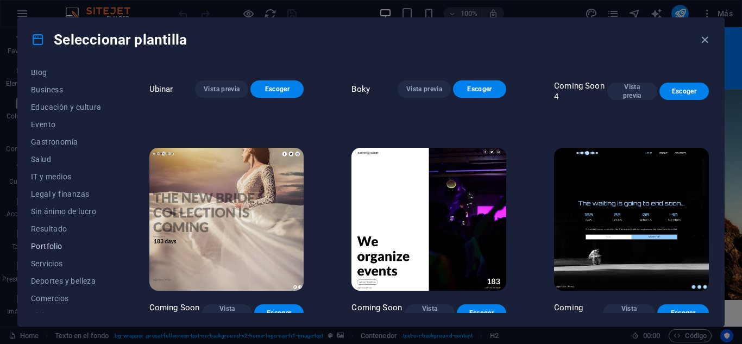
click at [58, 253] on button "Portfolio" at bounding box center [66, 245] width 71 height 17
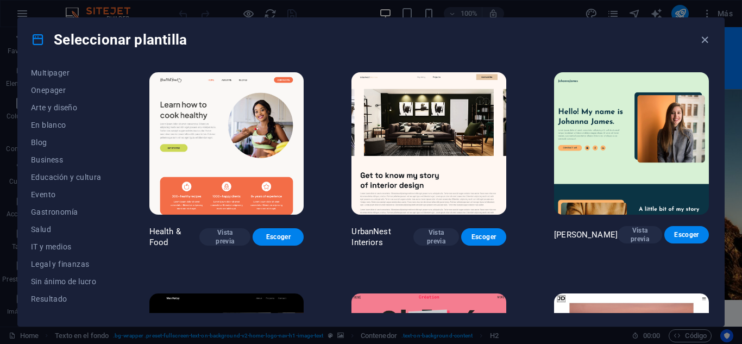
scroll to position [0, 0]
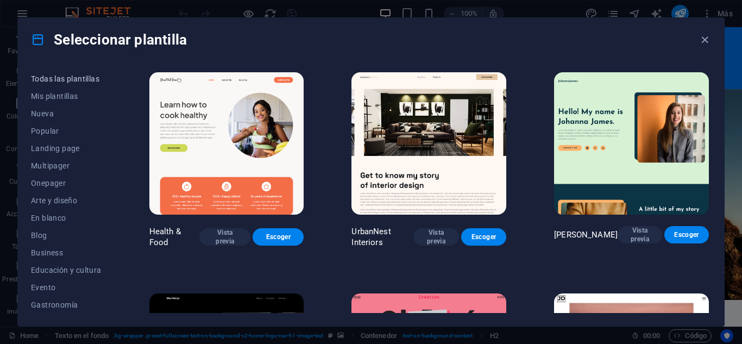
click at [78, 79] on span "Todas las plantillas" at bounding box center [66, 78] width 71 height 9
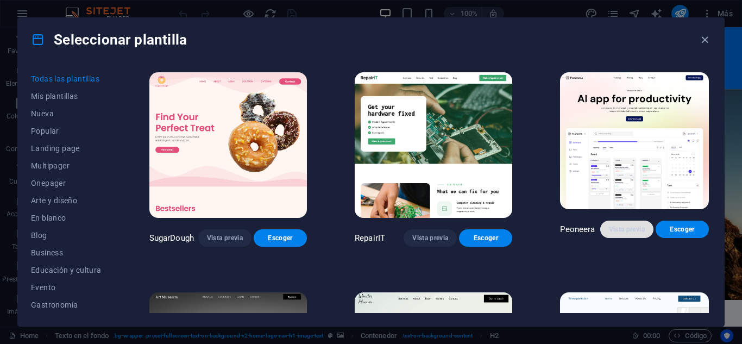
click at [623, 234] on span "Vista previa" at bounding box center [627, 229] width 36 height 9
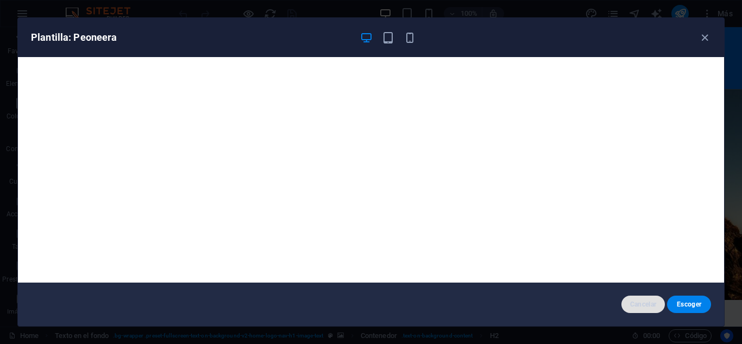
click at [646, 306] on span "Cancelar" at bounding box center [643, 304] width 27 height 9
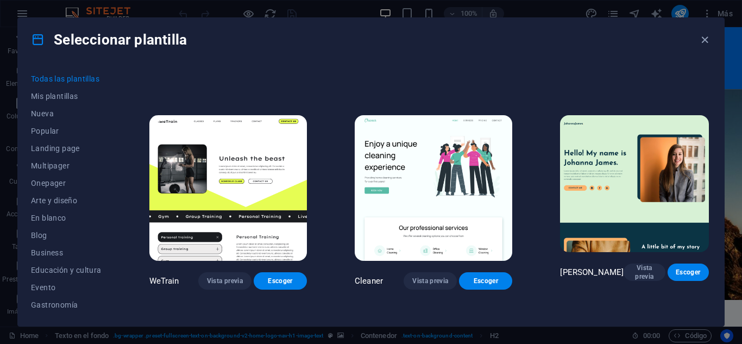
scroll to position [1304, 0]
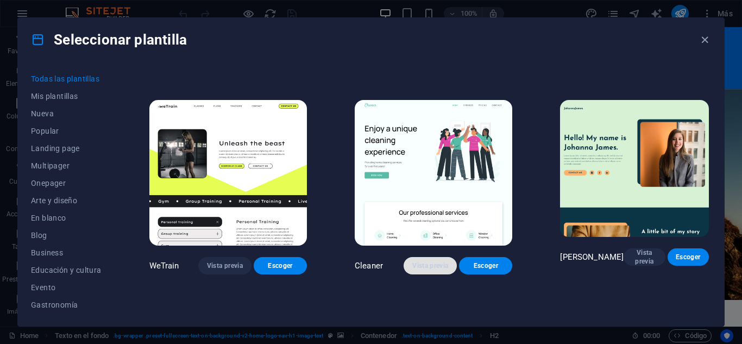
click at [427, 261] on span "Vista previa" at bounding box center [430, 265] width 36 height 9
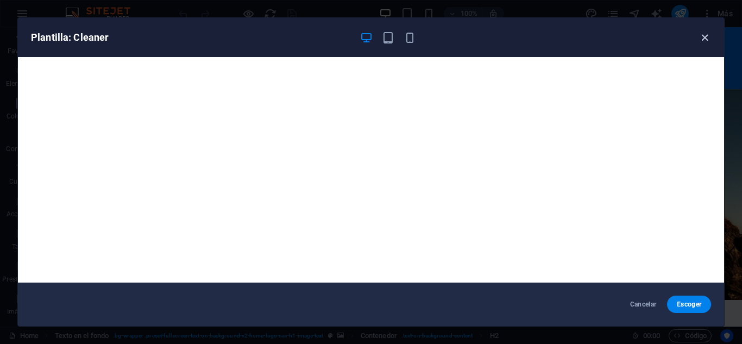
click at [701, 34] on icon "button" at bounding box center [704, 38] width 12 height 12
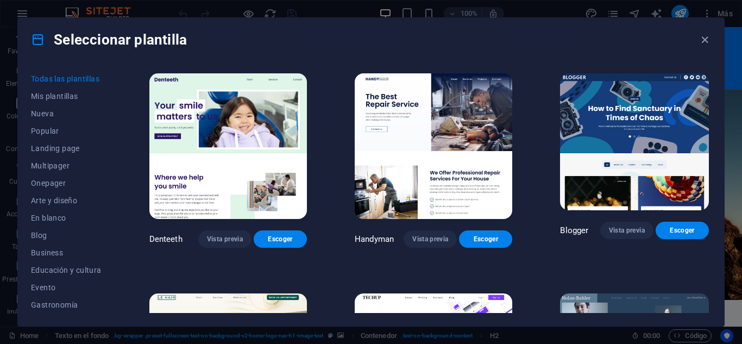
scroll to position [2879, 0]
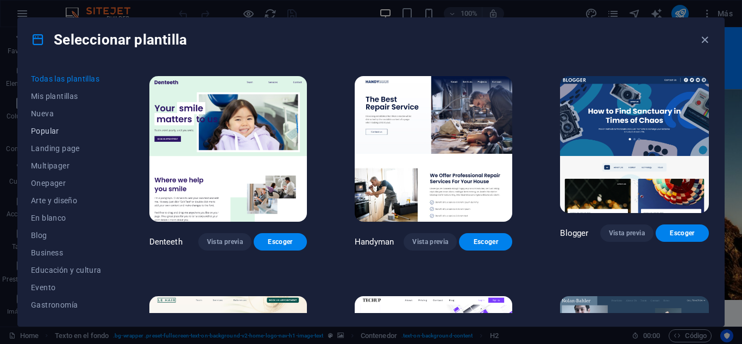
click at [72, 135] on button "Popular" at bounding box center [66, 130] width 71 height 17
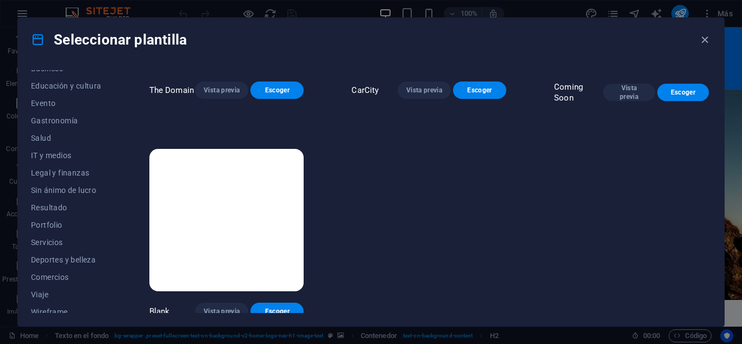
scroll to position [192, 0]
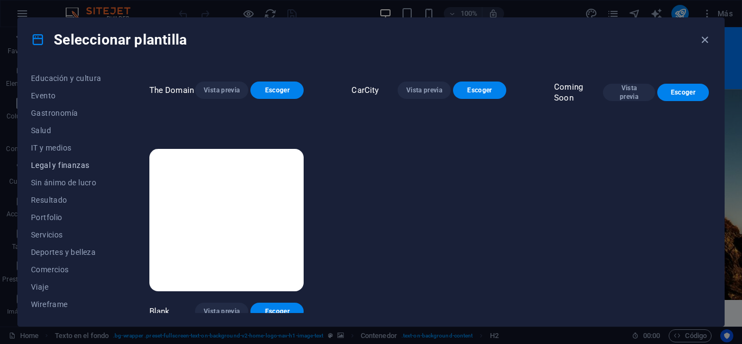
click at [74, 166] on span "Legal y finanzas" at bounding box center [66, 165] width 71 height 9
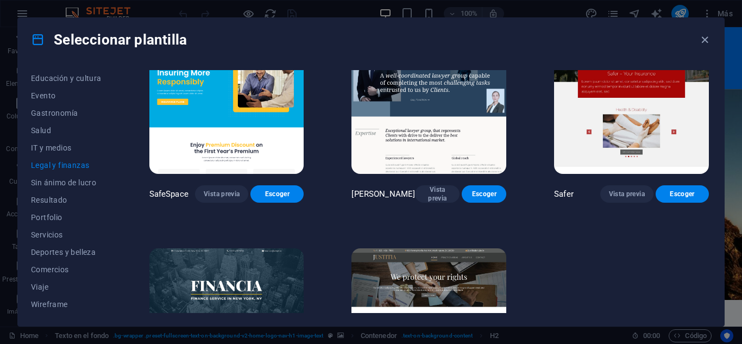
scroll to position [0, 0]
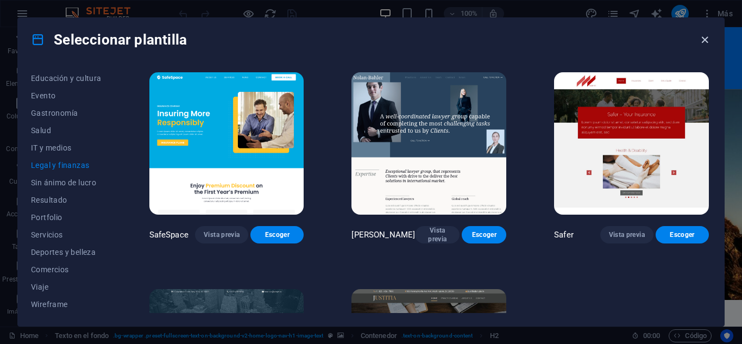
click at [702, 39] on icon "button" at bounding box center [704, 40] width 12 height 12
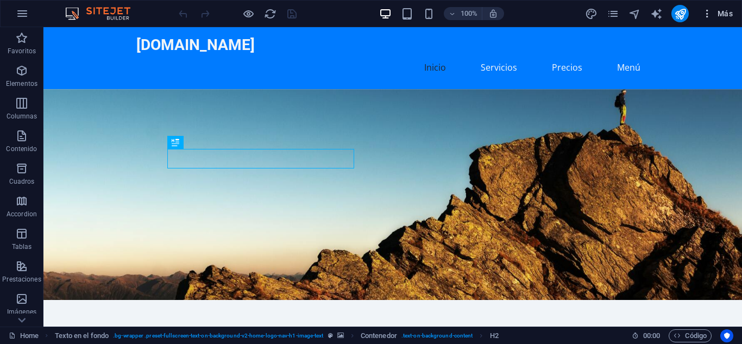
click at [701, 14] on button "Más" at bounding box center [717, 13] width 40 height 17
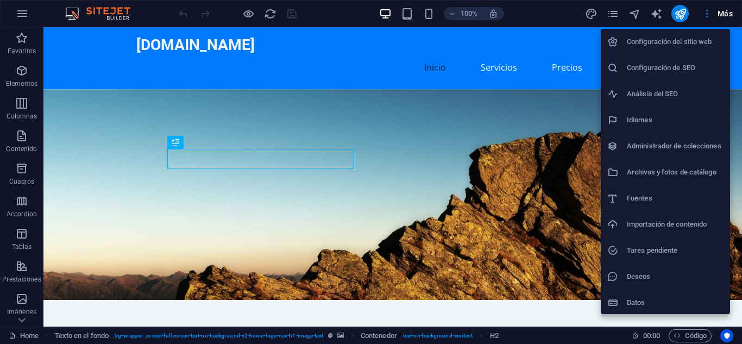
click at [662, 300] on h6 "Datos" at bounding box center [675, 302] width 97 height 13
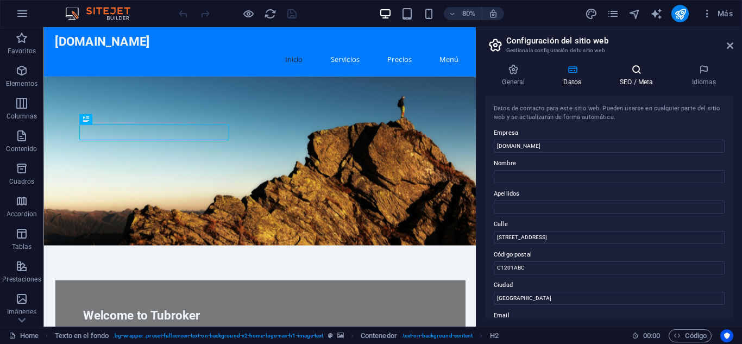
click at [651, 86] on h4 "SEO / Meta" at bounding box center [639, 75] width 72 height 23
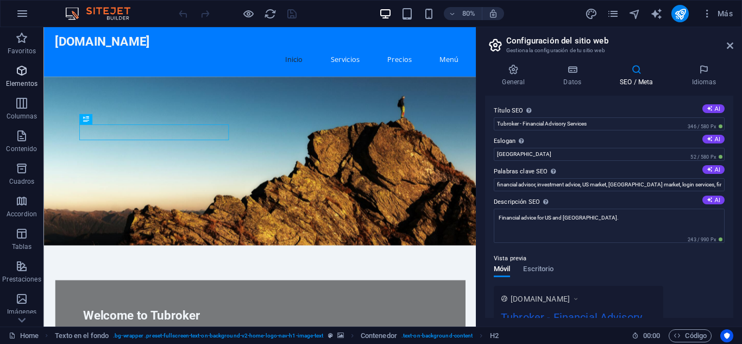
click at [31, 75] on span "Elementos" at bounding box center [21, 77] width 43 height 26
click at [28, 75] on icon "button" at bounding box center [21, 70] width 13 height 13
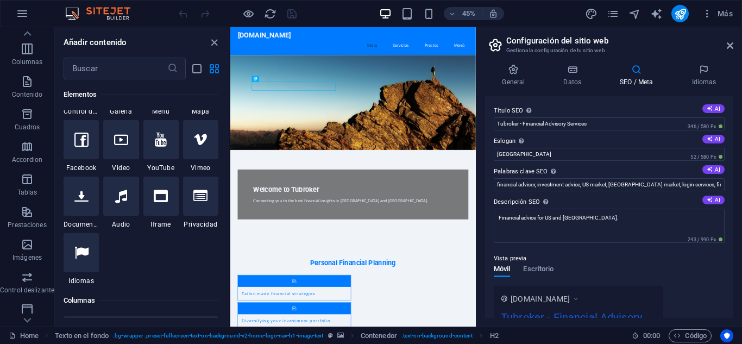
scroll to position [422, 0]
click at [191, 218] on div "1 Star Privacidad" at bounding box center [200, 201] width 35 height 52
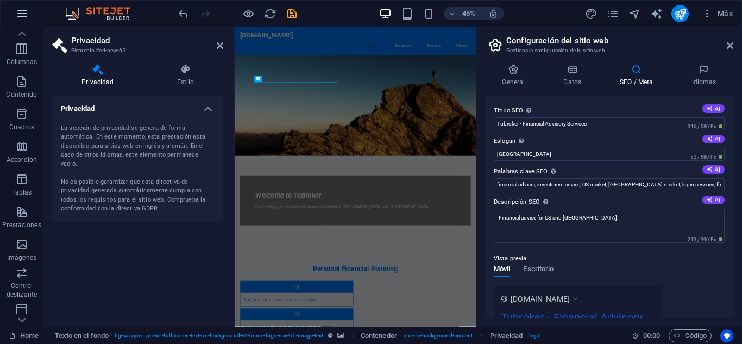
click at [24, 17] on icon "button" at bounding box center [22, 13] width 13 height 13
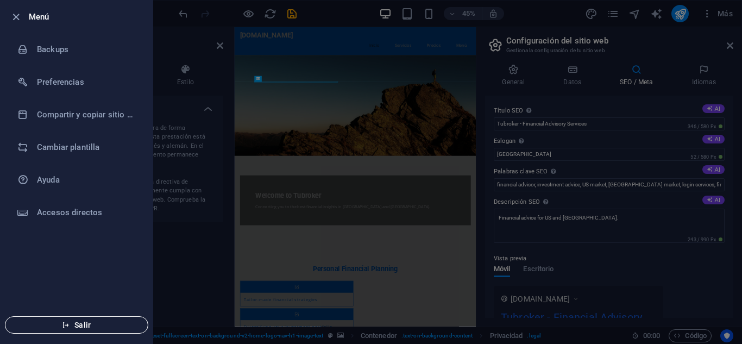
click at [65, 322] on icon "button" at bounding box center [66, 325] width 8 height 8
